Goal: Task Accomplishment & Management: Manage account settings

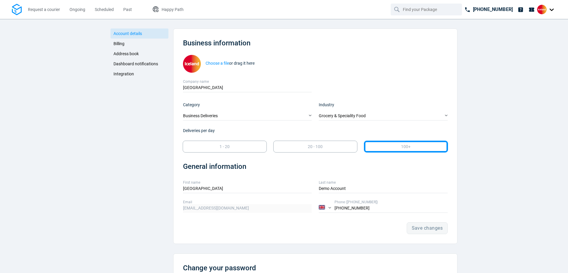
click at [125, 63] on span "Dashboard notifications" at bounding box center [135, 63] width 45 height 5
